Goal: Task Accomplishment & Management: Use online tool/utility

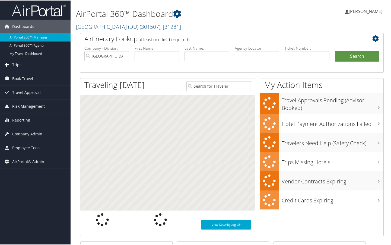
click at [28, 65] on link "Trips" at bounding box center [35, 64] width 70 height 14
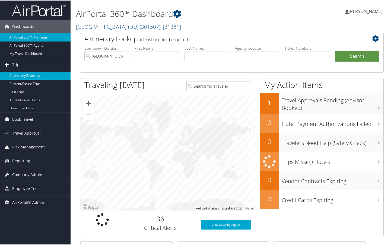
click at [28, 77] on link "Airtinerary® Lookup" at bounding box center [35, 75] width 70 height 8
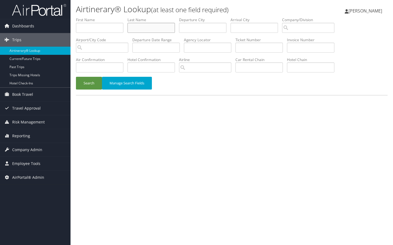
click at [152, 28] on input "text" at bounding box center [150, 28] width 47 height 10
paste input "ARED STEPHENS"
type input "ARED STEPHENS"
click at [98, 24] on input "text" at bounding box center [99, 28] width 47 height 10
paste input "ARED STEPHENS"
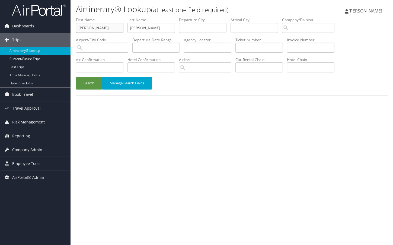
click at [79, 28] on input "ARED STEPHENS" at bounding box center [99, 28] width 47 height 10
drag, startPoint x: 111, startPoint y: 27, endPoint x: 89, endPoint y: 28, distance: 21.2
click at [89, 28] on input "jARED STEPHENS" at bounding box center [99, 28] width 47 height 10
type input "jARED"
drag, startPoint x: 141, startPoint y: 28, endPoint x: 120, endPoint y: 28, distance: 21.1
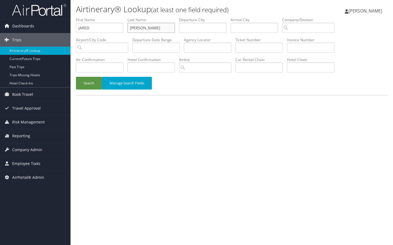
click at [120, 17] on ul "First Name jARED Last Name ARED STEPHENS Departure City Arrival City Company/Di…" at bounding box center [231, 17] width 311 height 0
type input "STEPHENS"
click at [91, 83] on button "Search" at bounding box center [89, 83] width 26 height 13
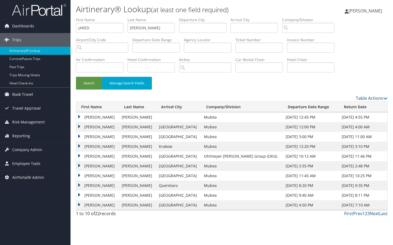
click at [78, 127] on td "JARED CLAY" at bounding box center [97, 127] width 43 height 10
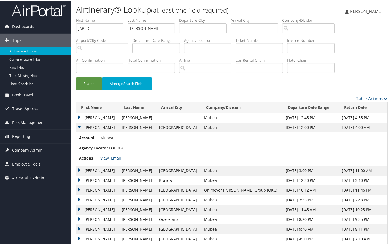
click at [103, 157] on link "View" at bounding box center [104, 157] width 8 height 5
click at [80, 126] on td "JARED CLAY" at bounding box center [97, 127] width 43 height 10
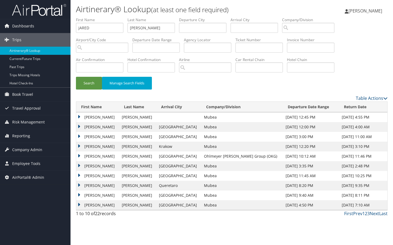
click at [80, 138] on td "JARED CLAY" at bounding box center [97, 137] width 43 height 10
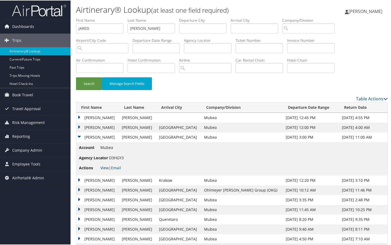
click at [103, 168] on link "View" at bounding box center [104, 167] width 8 height 5
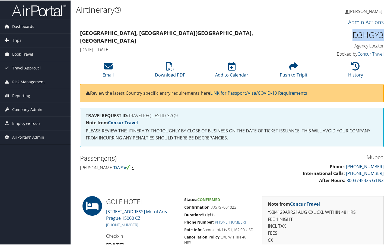
drag, startPoint x: 381, startPoint y: 33, endPoint x: 350, endPoint y: 36, distance: 31.0
click at [350, 36] on div "D3HGY3 Agency Locator Agency Locator D3HGY3 Booked by Concur Travel Booked by C…" at bounding box center [348, 43] width 78 height 31
copy h1 "D3HGY3"
